Goal: Task Accomplishment & Management: Use online tool/utility

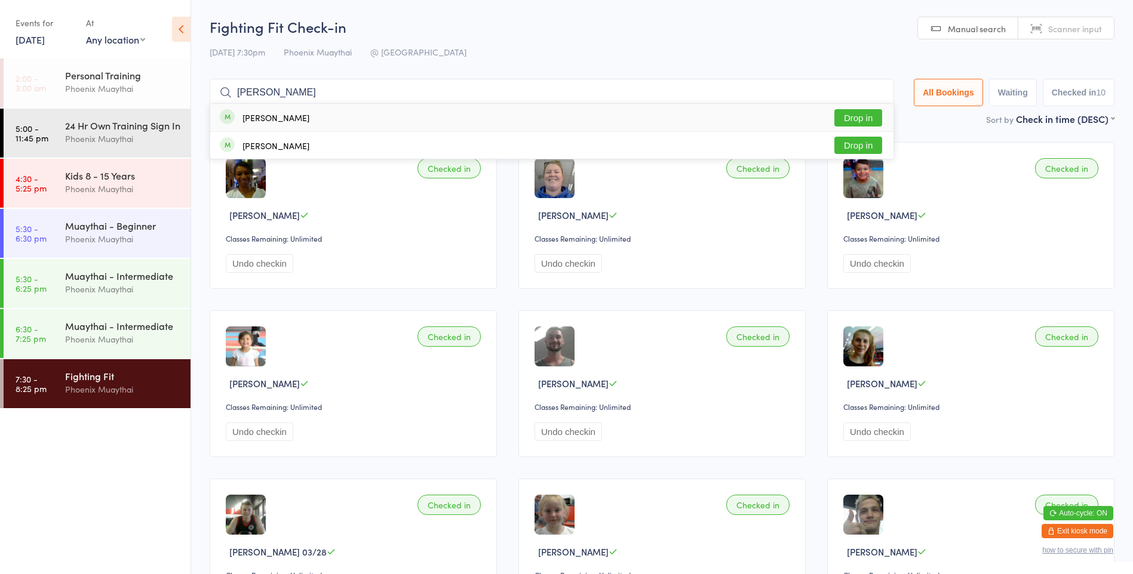
type input "[PERSON_NAME]"
click at [839, 113] on button "Drop in" at bounding box center [858, 117] width 48 height 17
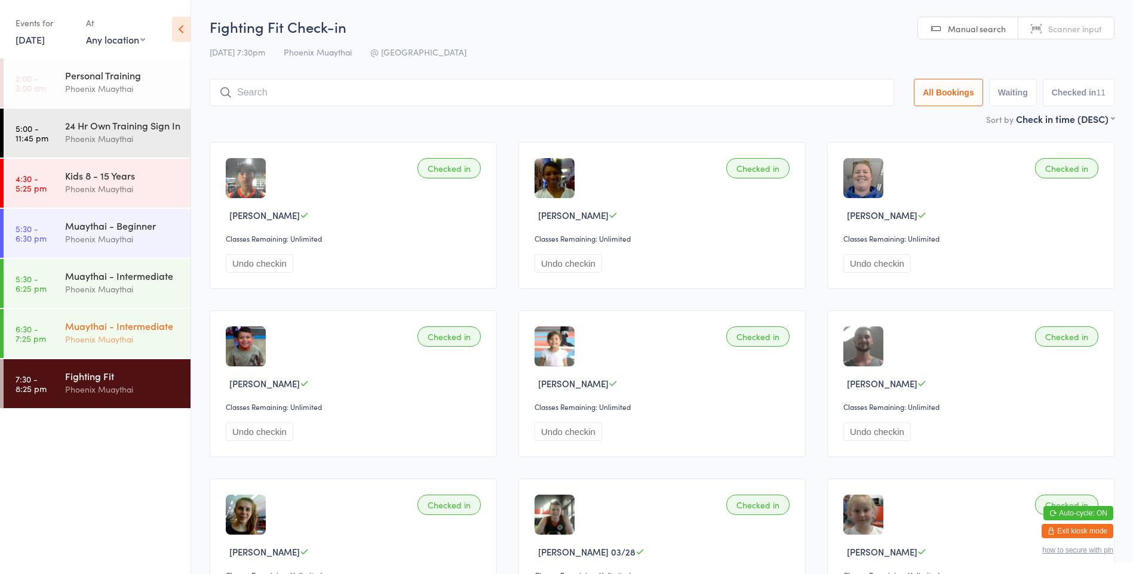
click at [151, 333] on div "Muaythai - Intermediate" at bounding box center [122, 325] width 115 height 13
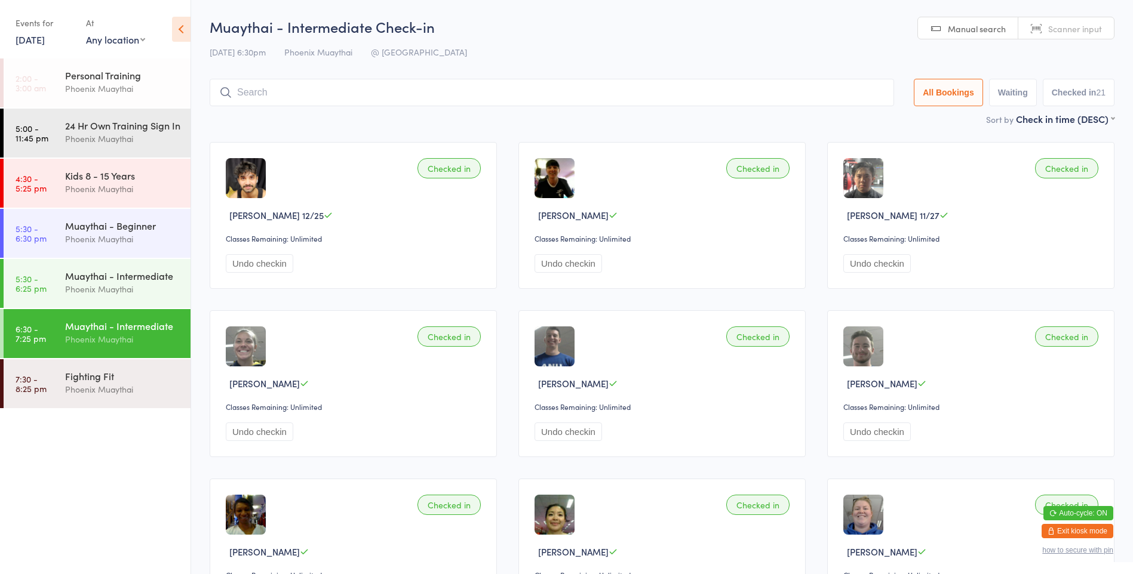
click at [420, 89] on input "search" at bounding box center [552, 92] width 684 height 27
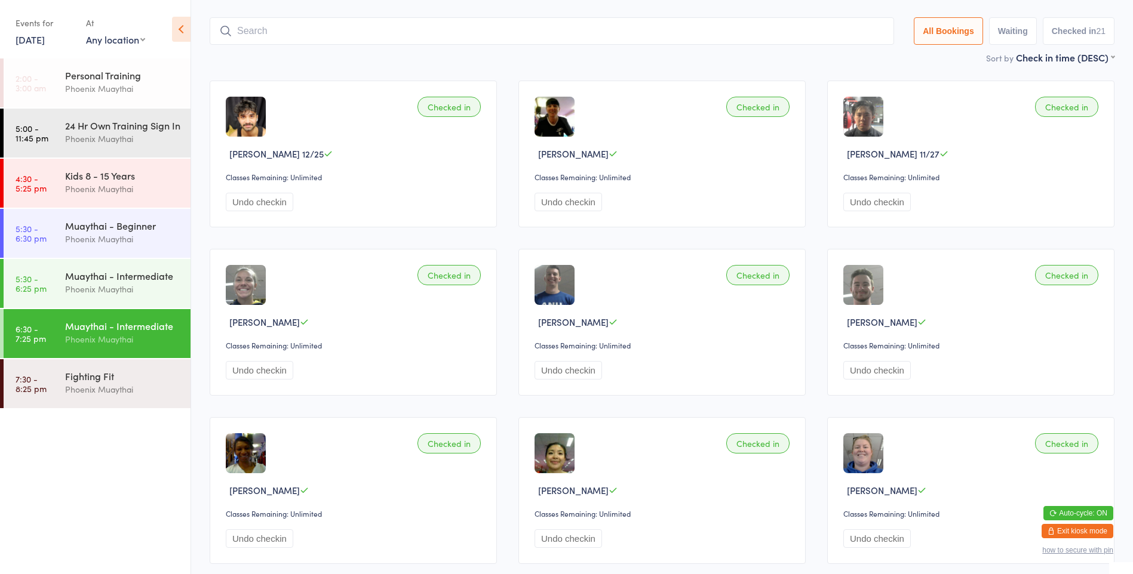
scroll to position [79, 0]
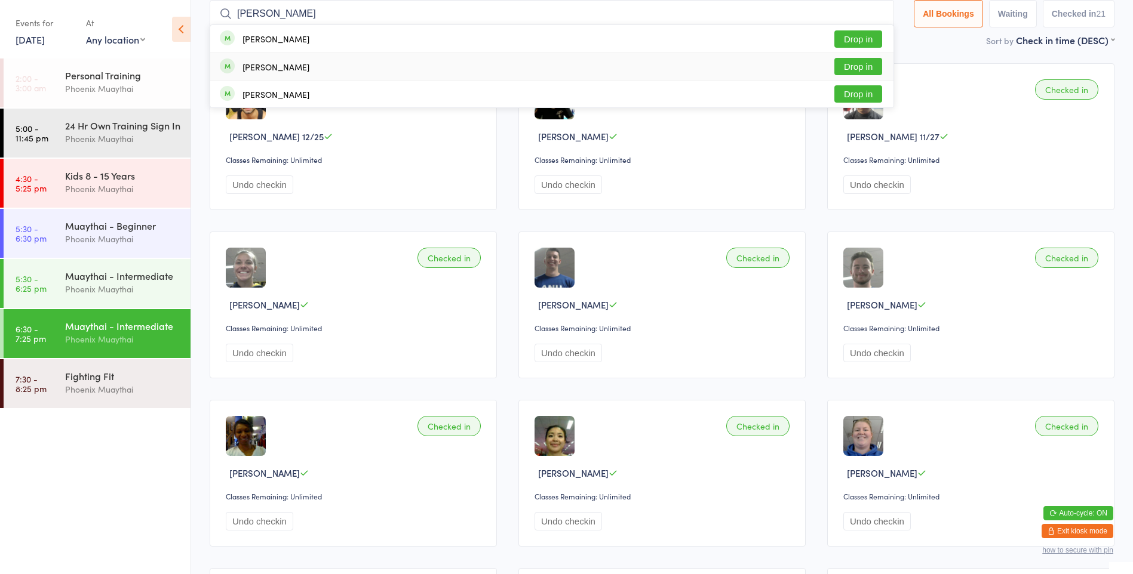
type input "[PERSON_NAME]"
click at [838, 66] on button "Drop in" at bounding box center [858, 66] width 48 height 17
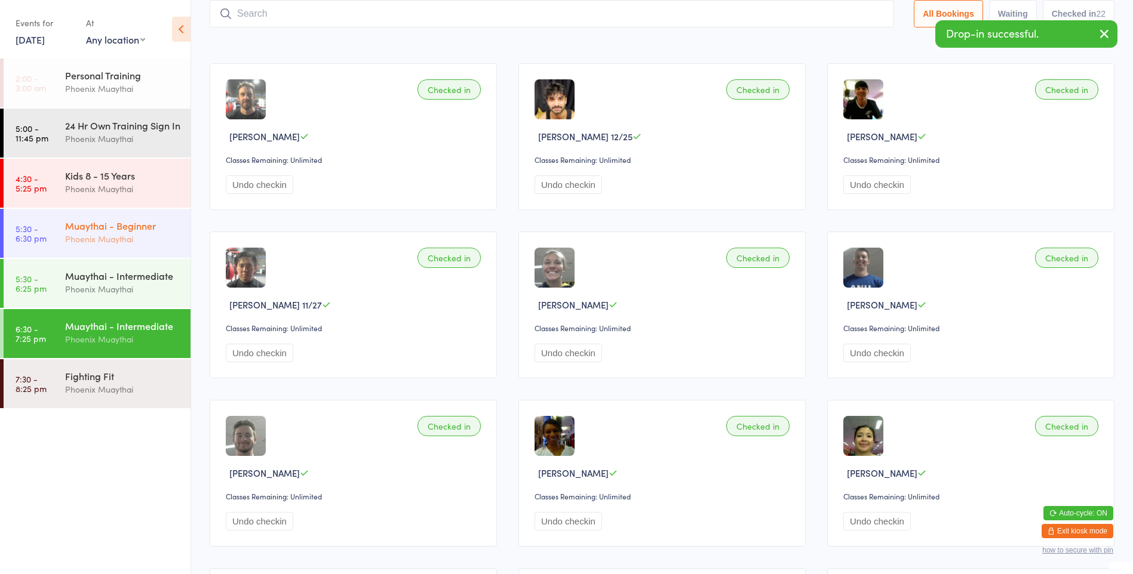
click at [112, 246] on div "Phoenix Muaythai" at bounding box center [122, 239] width 115 height 14
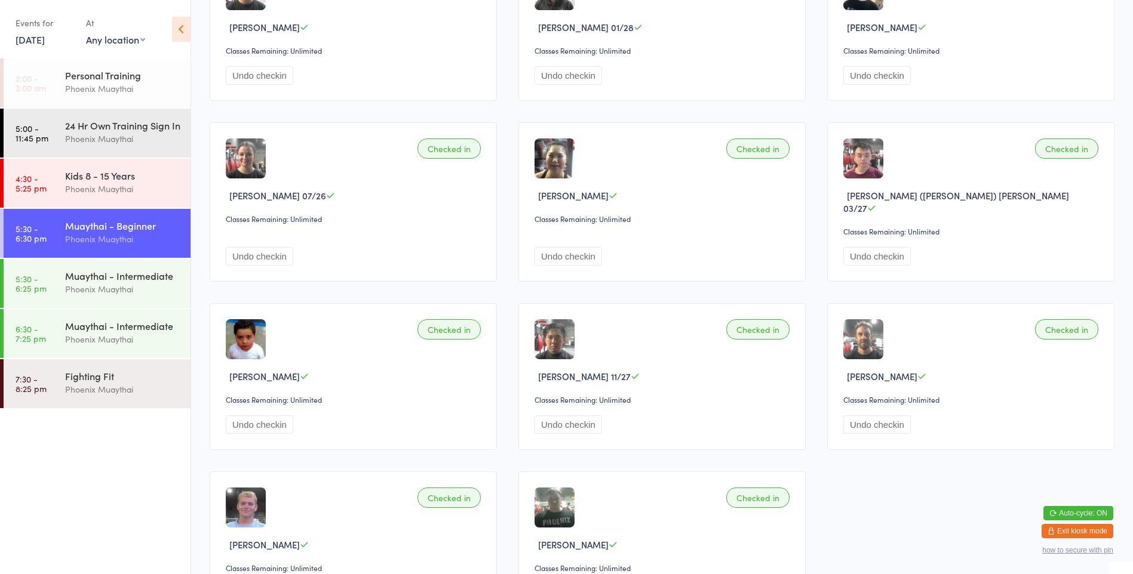
scroll to position [299, 0]
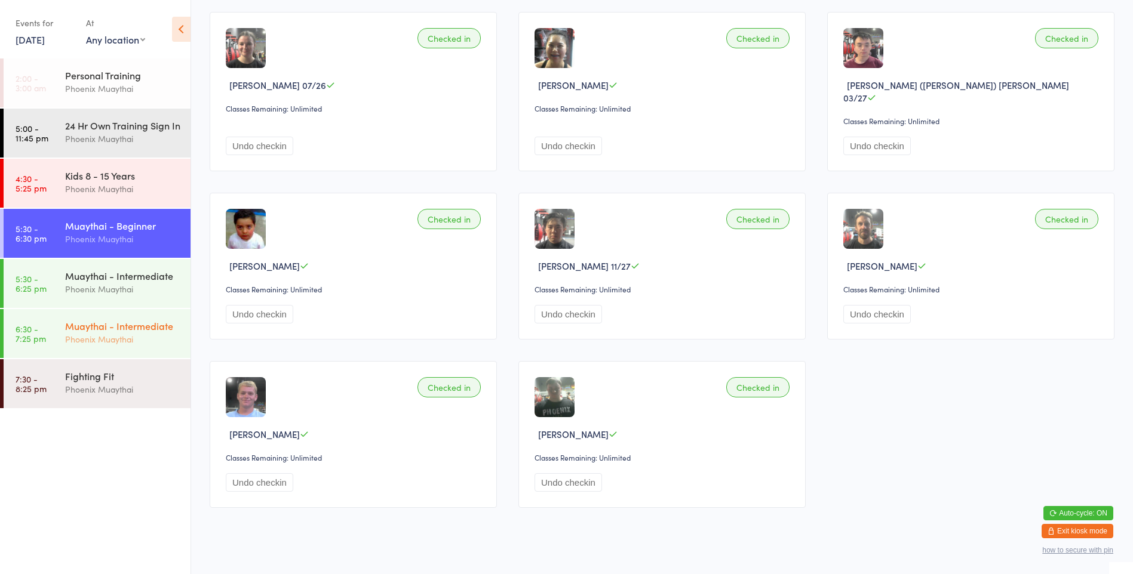
click at [89, 333] on div "Muaythai - Intermediate" at bounding box center [122, 325] width 115 height 13
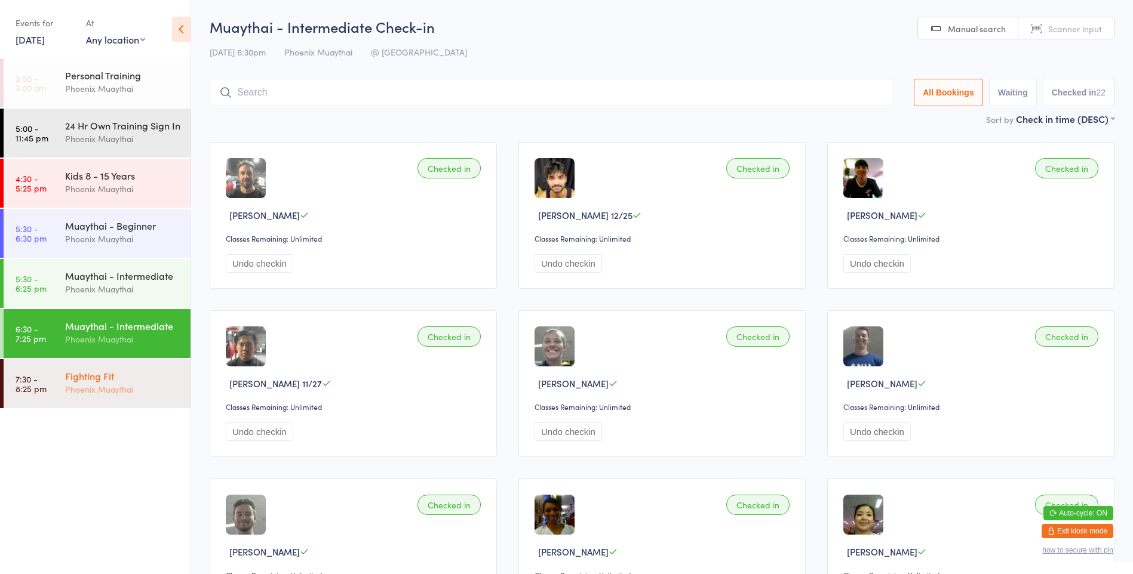
click at [41, 408] on link "7:30 - 8:25 pm Fighting Fit Phoenix Muaythai" at bounding box center [97, 383] width 187 height 49
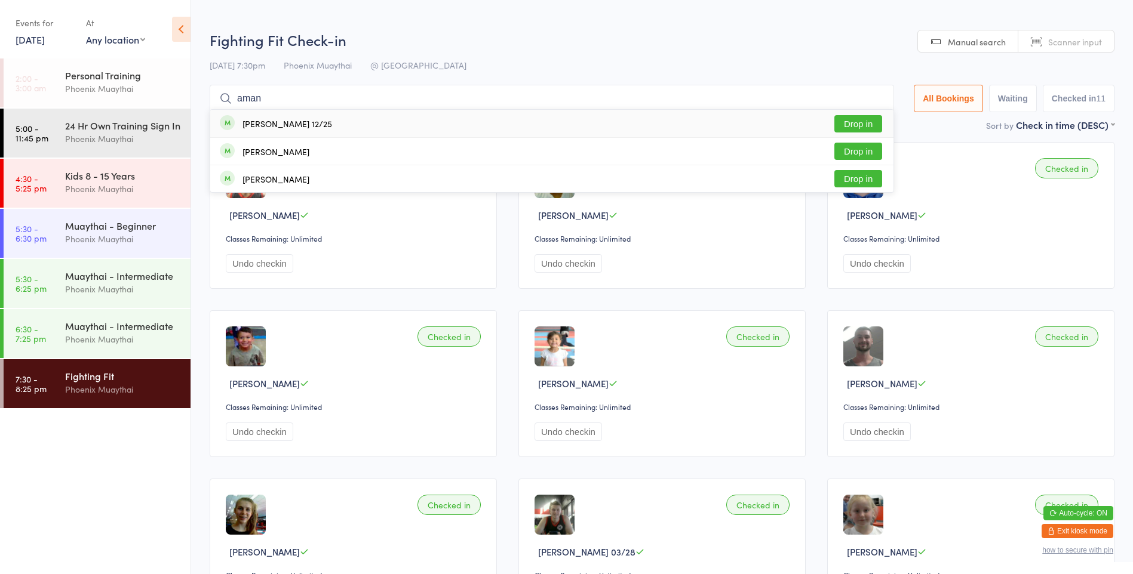
type input "aman"
click at [326, 125] on div "[PERSON_NAME] 12/25 Drop in" at bounding box center [551, 123] width 683 height 27
